Goal: Check status: Check status

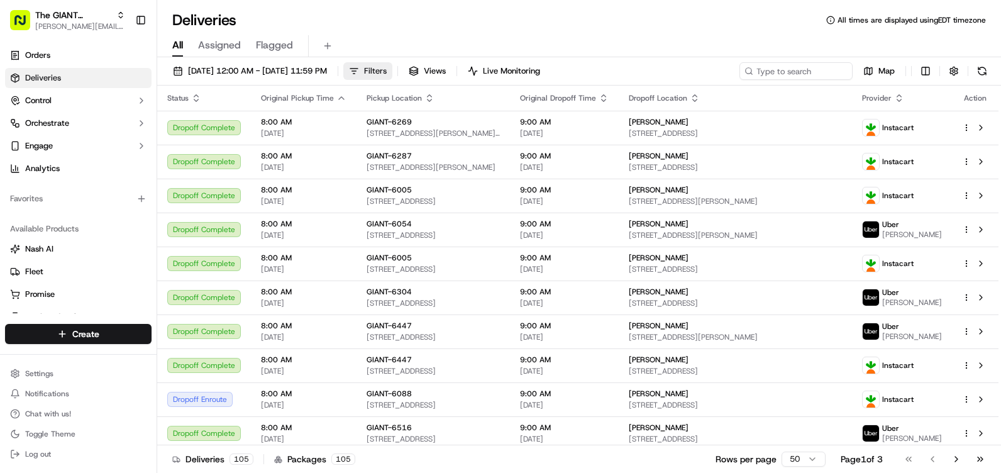
click at [392, 72] on button "Filters" at bounding box center [367, 71] width 49 height 18
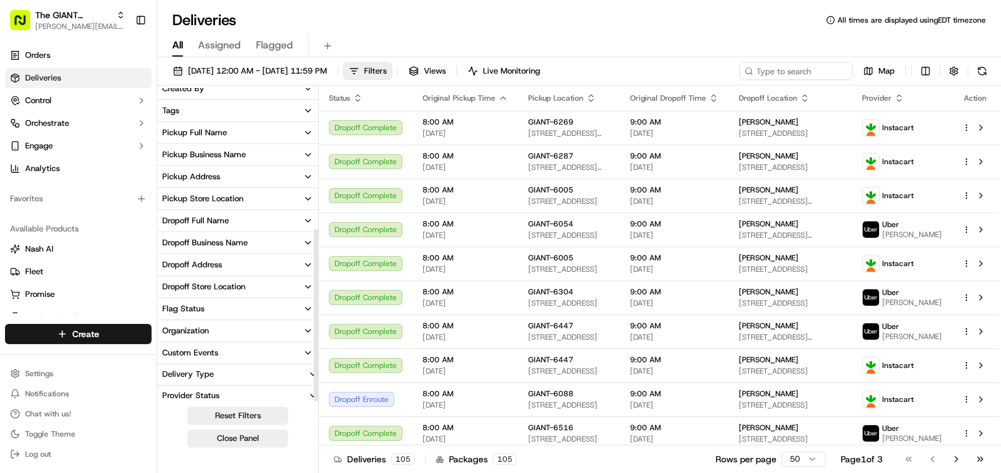
scroll to position [257, 0]
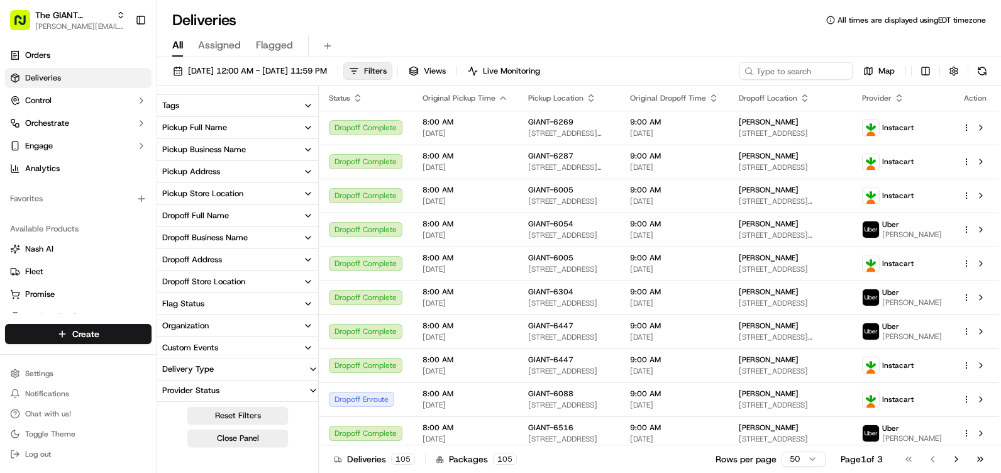
click at [204, 191] on div "Pickup Store Location" at bounding box center [202, 193] width 81 height 11
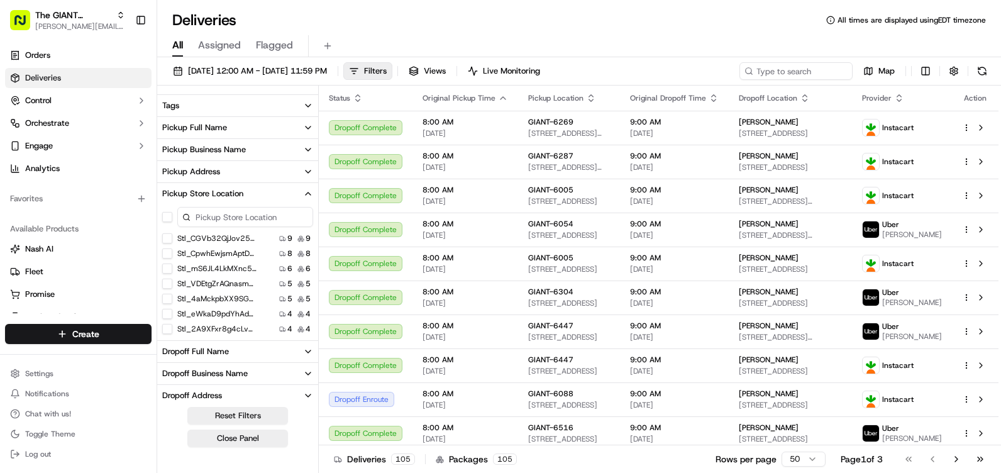
drag, startPoint x: 219, startPoint y: 216, endPoint x: 262, endPoint y: 212, distance: 43.0
click at [220, 216] on input at bounding box center [245, 217] width 136 height 20
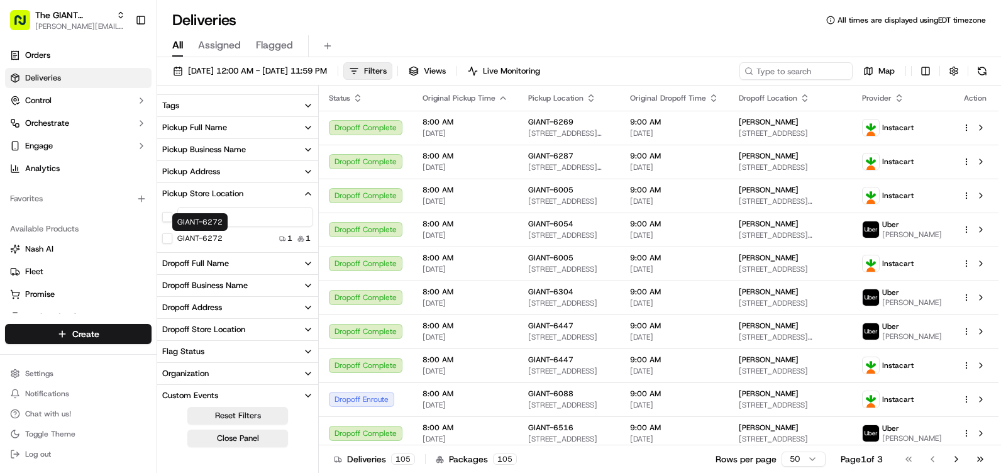
type input "6272"
click at [215, 241] on label "GIANT-6272" at bounding box center [199, 238] width 45 height 10
click at [172, 241] on button "GIANT-6272" at bounding box center [167, 238] width 10 height 10
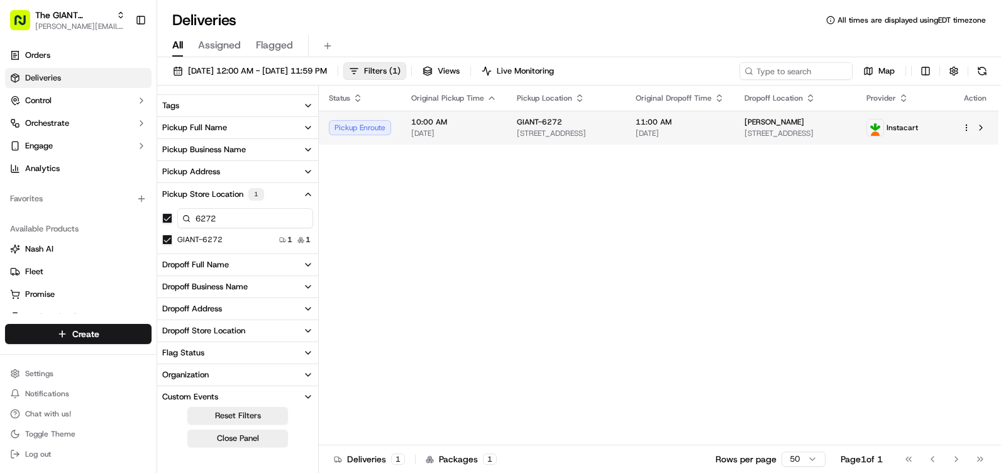
click at [360, 132] on div "Pickup Enroute" at bounding box center [360, 127] width 62 height 15
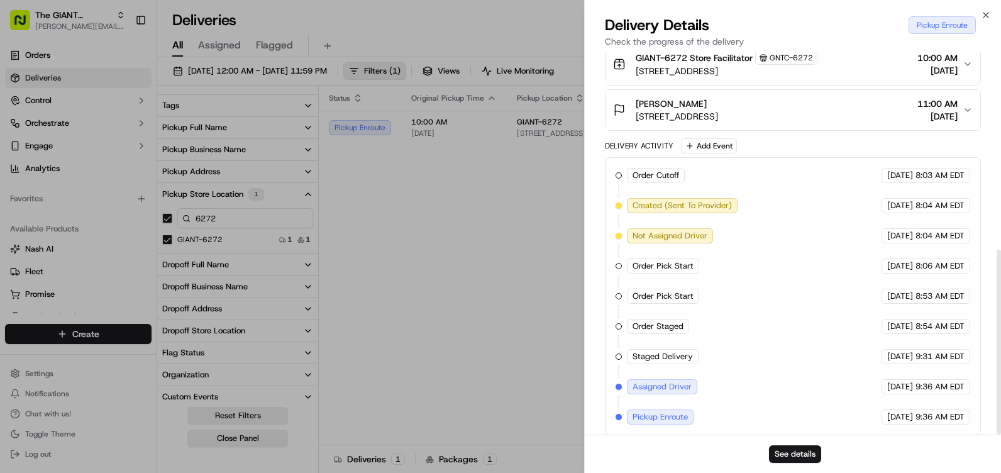
scroll to position [406, 0]
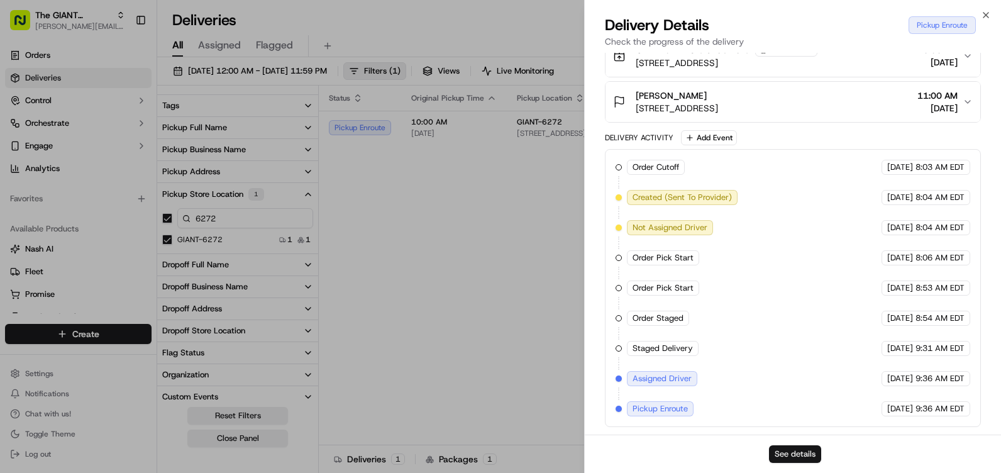
click at [798, 455] on button "See details" at bounding box center [795, 454] width 52 height 18
click at [986, 17] on icon "button" at bounding box center [986, 15] width 10 height 10
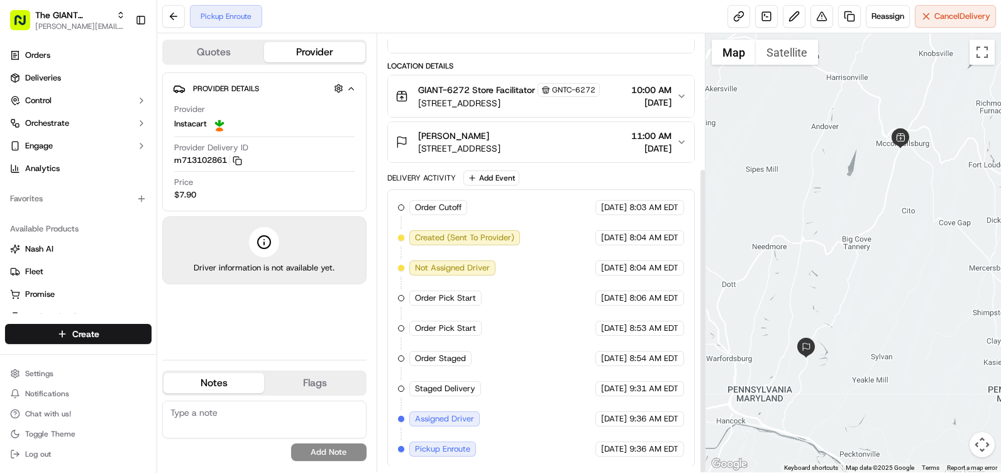
scroll to position [192, 0]
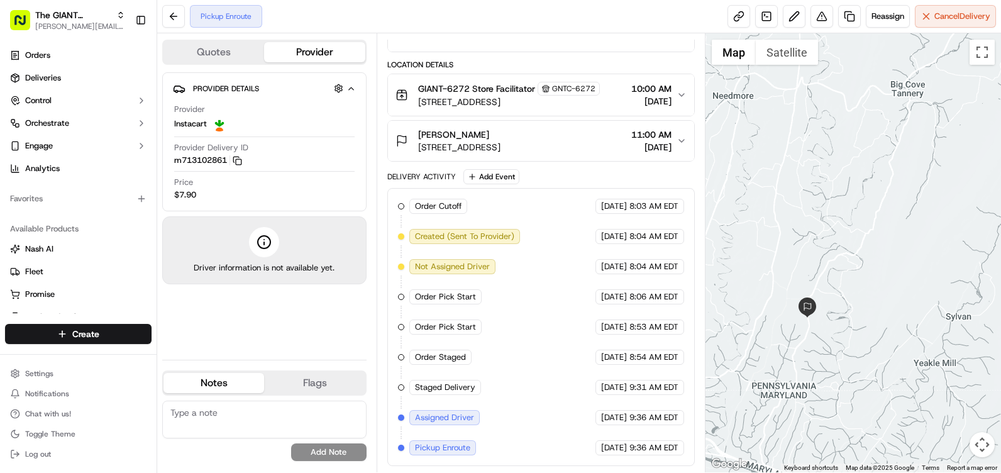
click at [306, 48] on button "Provider" at bounding box center [314, 52] width 101 height 20
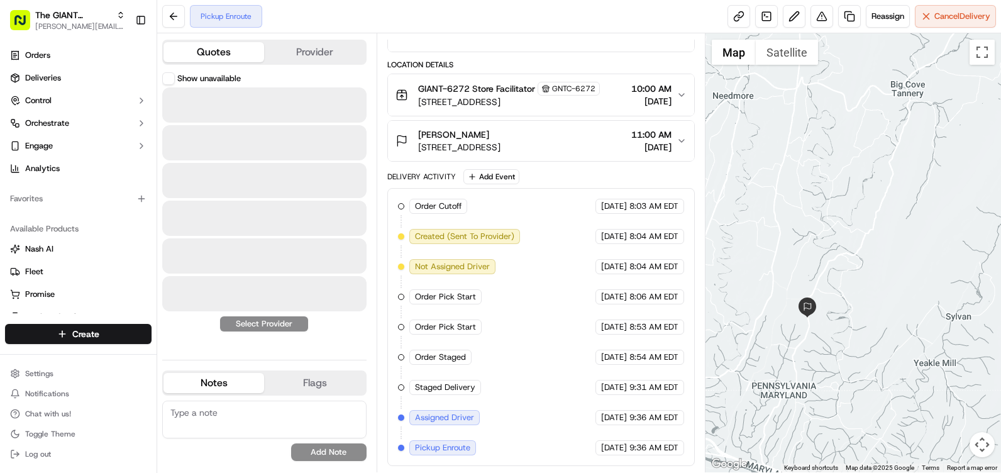
click at [228, 53] on button "Quotes" at bounding box center [214, 52] width 101 height 20
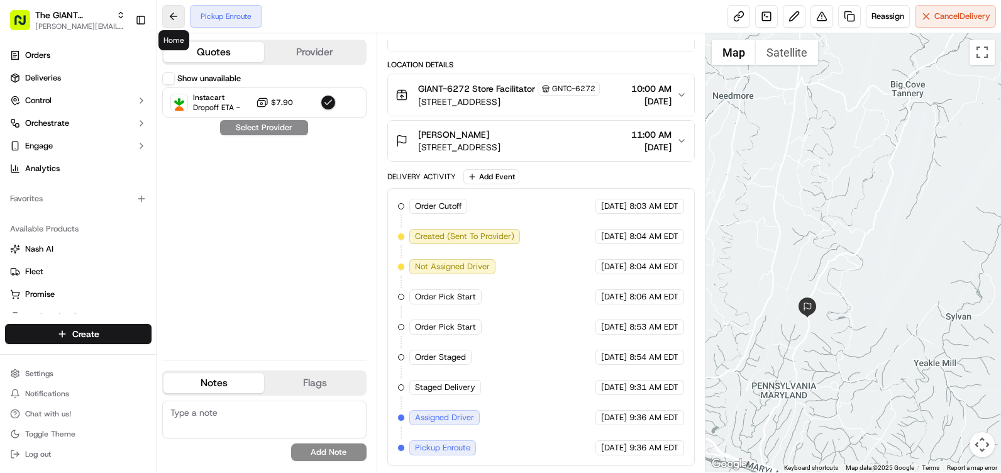
click at [165, 17] on button at bounding box center [173, 16] width 23 height 23
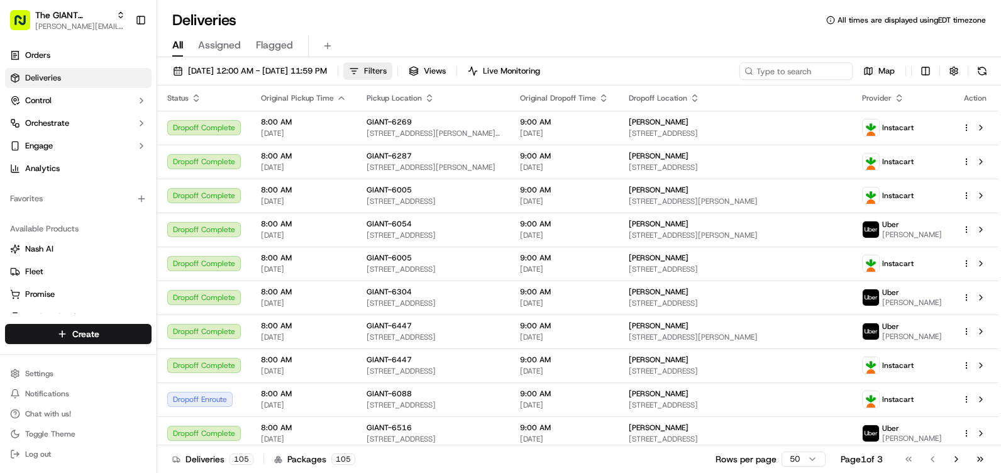
click at [392, 75] on button "Filters" at bounding box center [367, 71] width 49 height 18
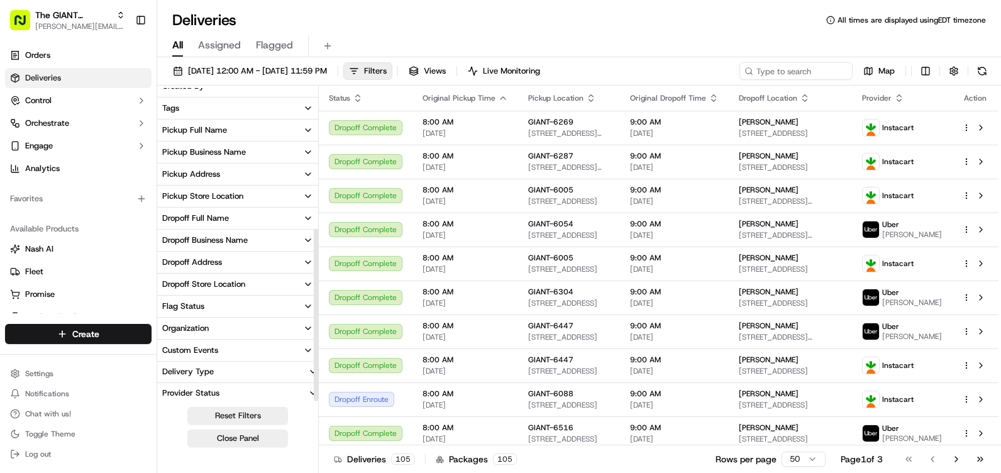
scroll to position [257, 0]
click at [231, 196] on div "Pickup Store Location" at bounding box center [202, 193] width 81 height 11
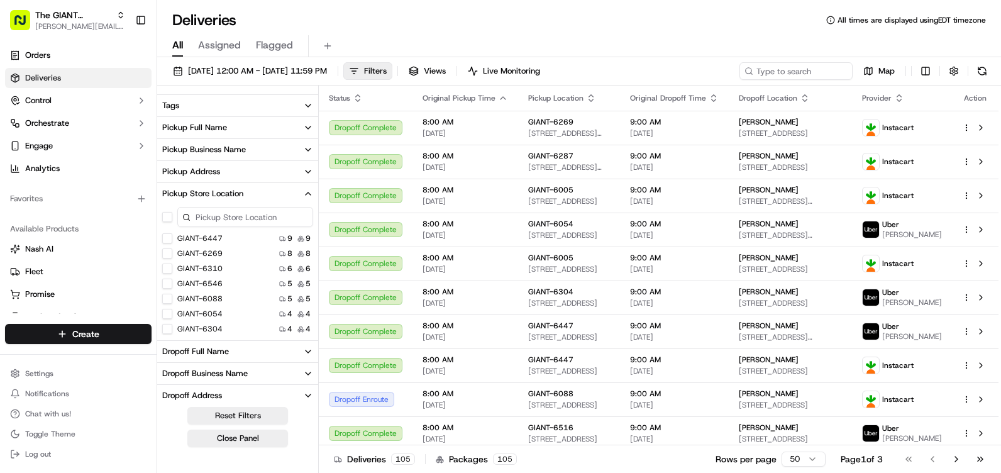
click at [226, 219] on input at bounding box center [245, 217] width 136 height 20
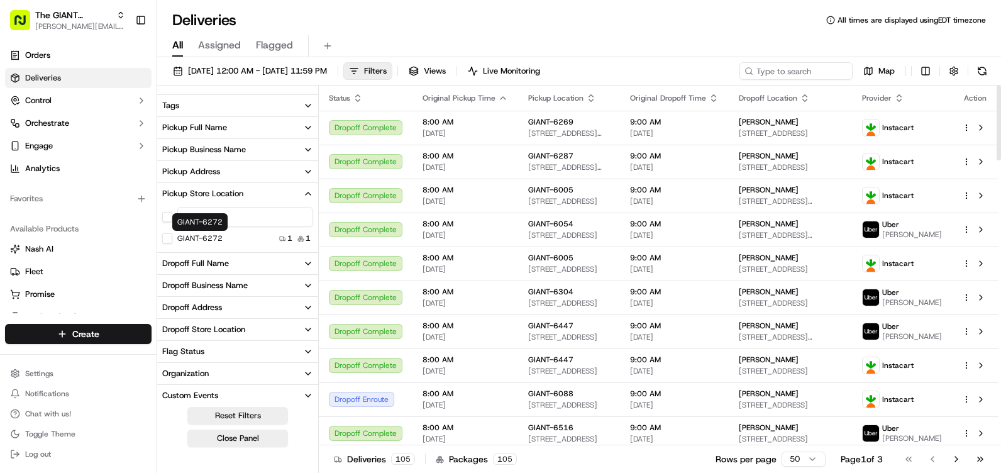
type input "6272"
click at [216, 240] on label "GIANT-6272" at bounding box center [199, 238] width 45 height 10
click at [172, 240] on button "GIANT-6272" at bounding box center [167, 238] width 10 height 10
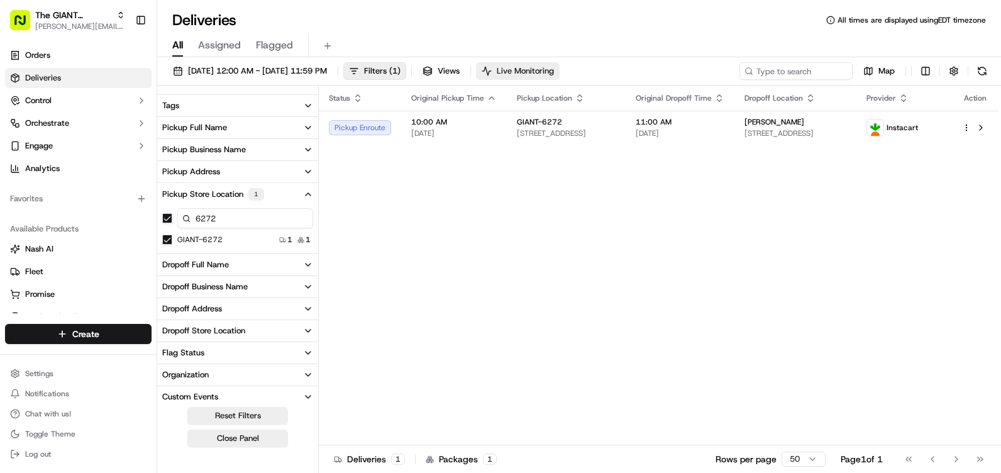
click at [554, 68] on span "Live Monitoring" at bounding box center [525, 70] width 57 height 11
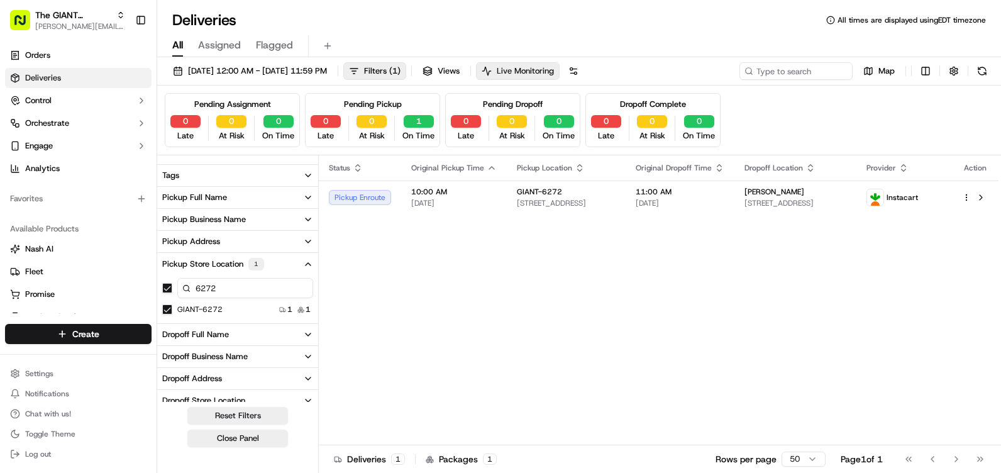
click at [554, 68] on span "Live Monitoring" at bounding box center [525, 70] width 57 height 11
